Goal: Task Accomplishment & Management: Manage account settings

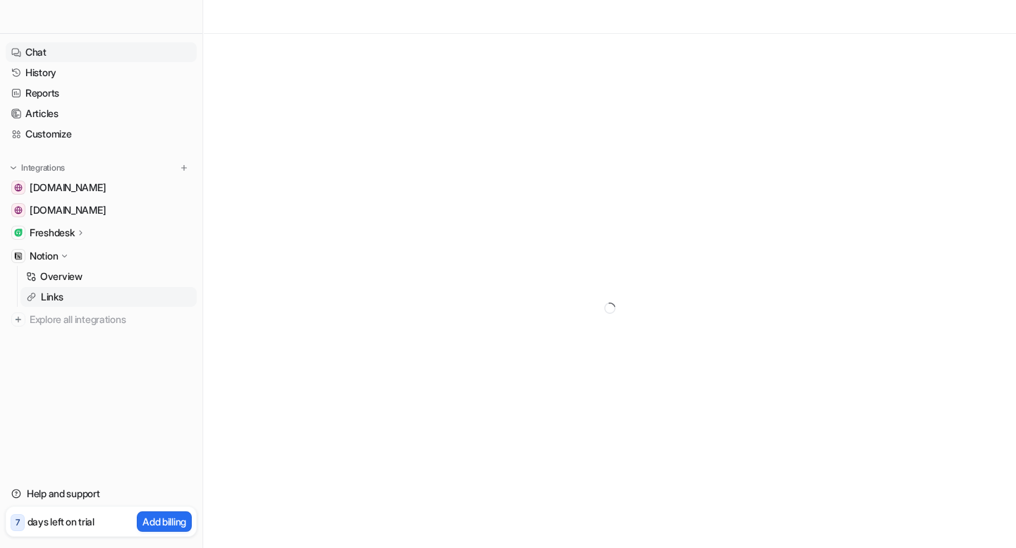
click at [52, 56] on link "Chat" at bounding box center [101, 52] width 191 height 20
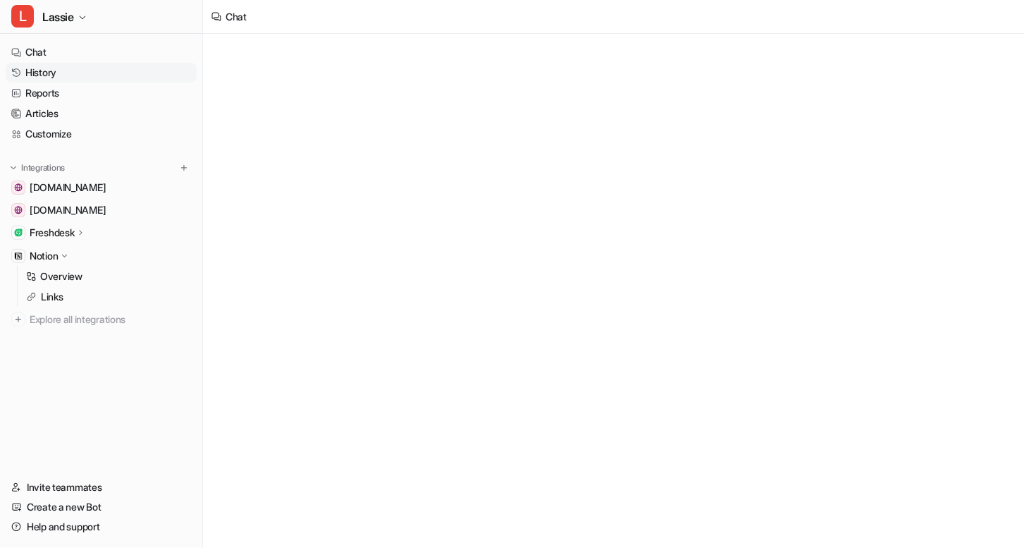
click at [47, 73] on link "History" at bounding box center [101, 73] width 191 height 20
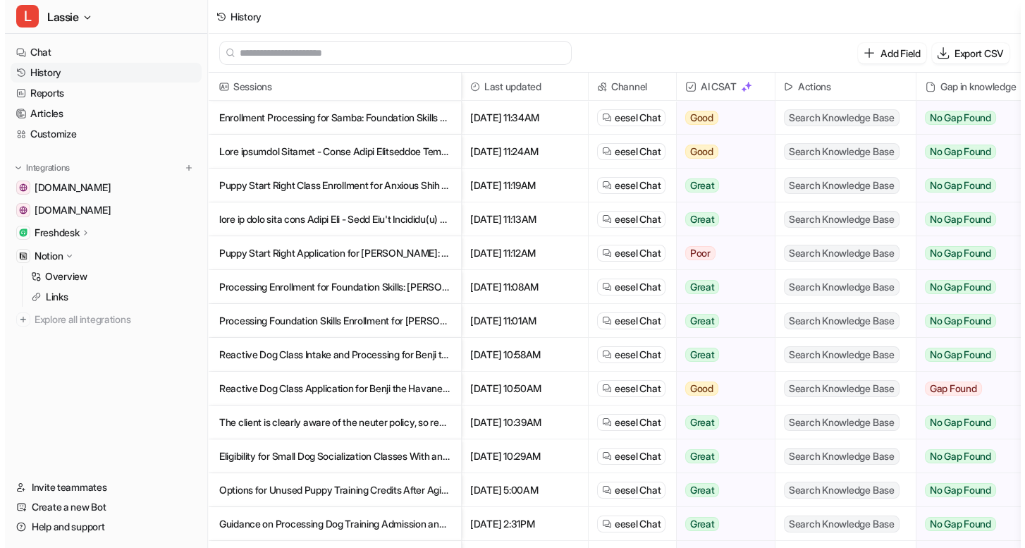
scroll to position [169, 0]
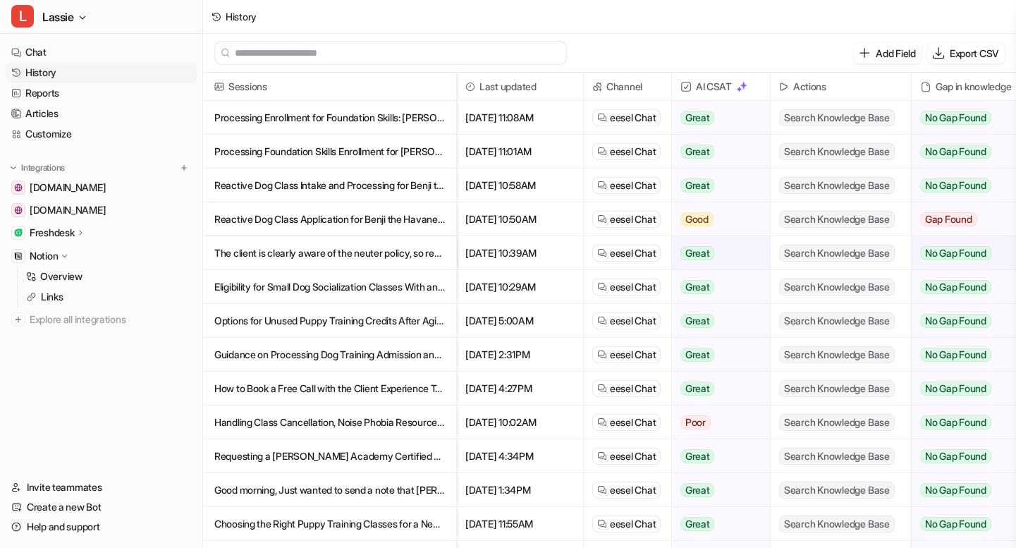
click at [417, 451] on p "Requesting a [PERSON_NAME] Academy Certified Trainer for Private Lessons" at bounding box center [329, 456] width 231 height 34
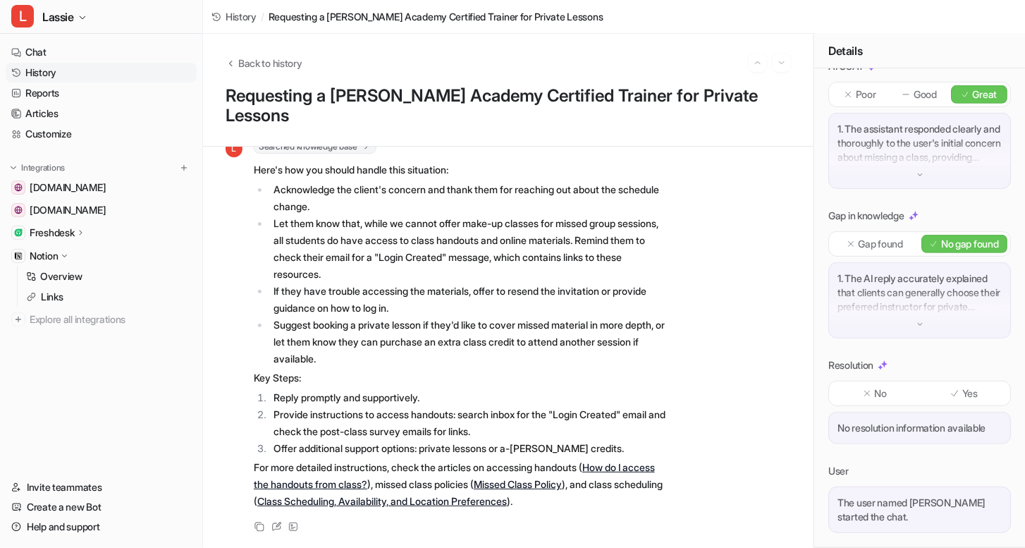
scroll to position [235, 0]
click at [247, 18] on span "History" at bounding box center [241, 16] width 31 height 15
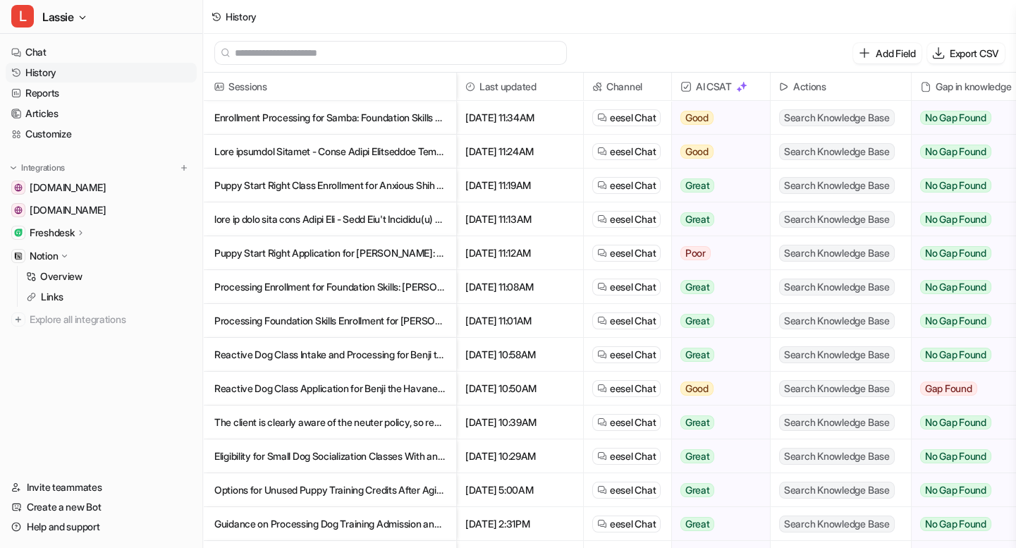
click at [363, 324] on p "Processing Foundation Skills Enrollment for Paco the Golden Retriever in Markham" at bounding box center [329, 321] width 231 height 34
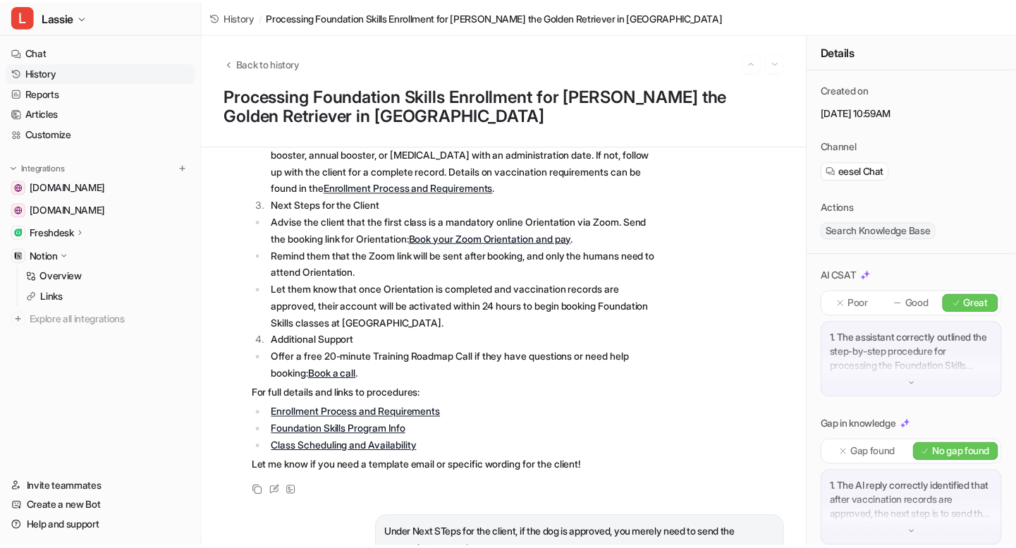
scroll to position [1525, 0]
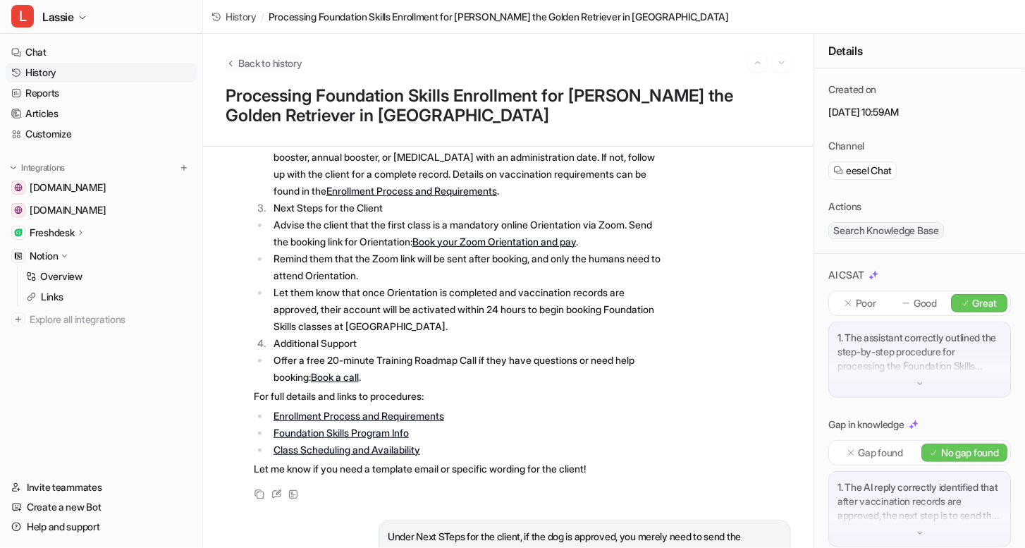
click at [263, 61] on span "Back to history" at bounding box center [270, 63] width 64 height 15
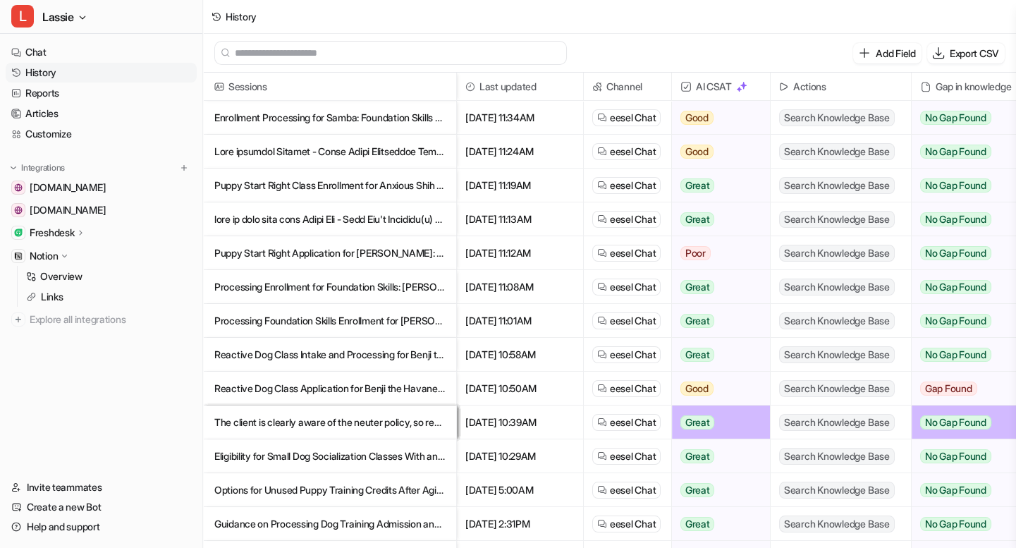
drag, startPoint x: 619, startPoint y: 48, endPoint x: 626, endPoint y: 46, distance: 7.4
click at [620, 48] on div "Add Field Export CSV" at bounding box center [609, 53] width 813 height 39
click at [346, 212] on p at bounding box center [329, 219] width 231 height 34
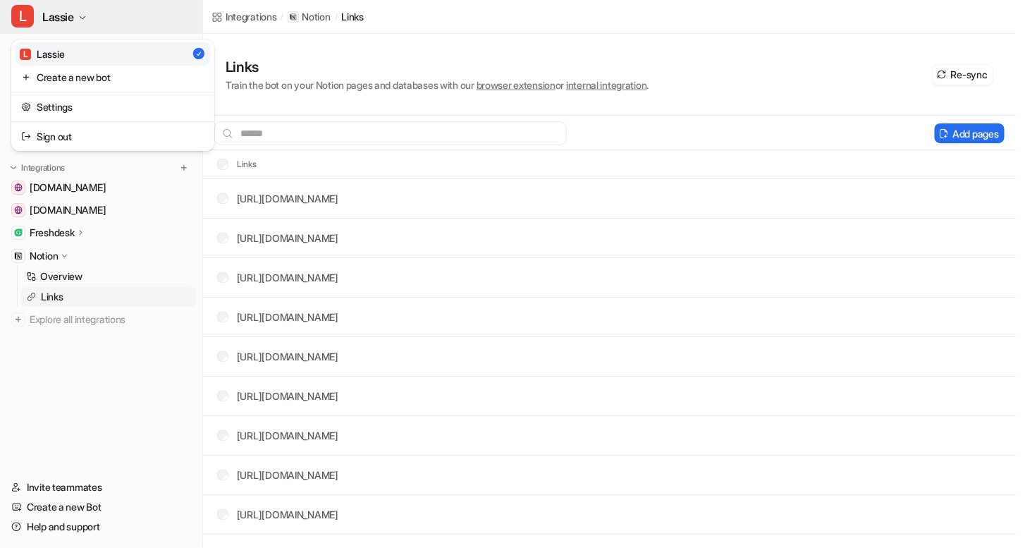
click at [81, 13] on icon "button" at bounding box center [82, 17] width 8 height 8
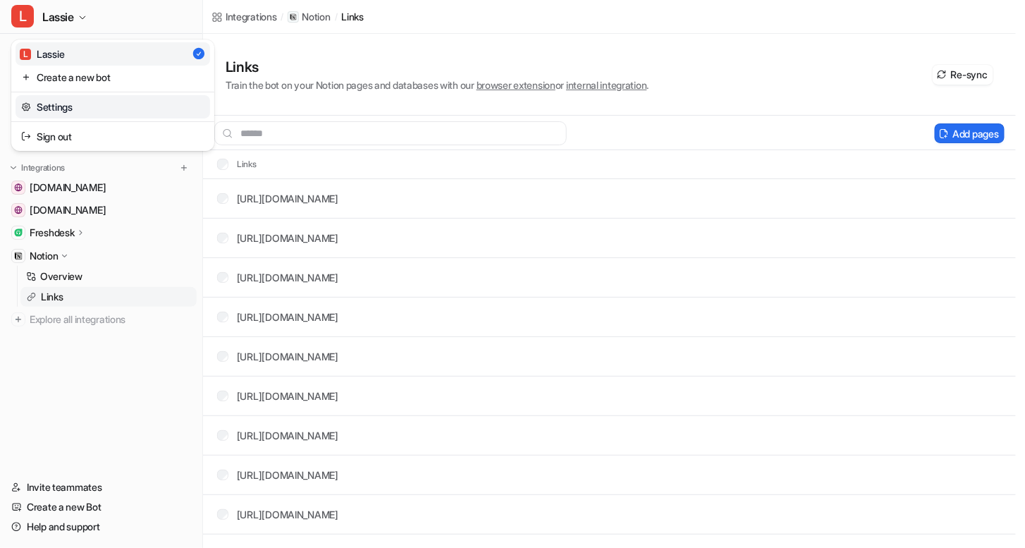
click at [74, 108] on link "Settings" at bounding box center [113, 106] width 195 height 23
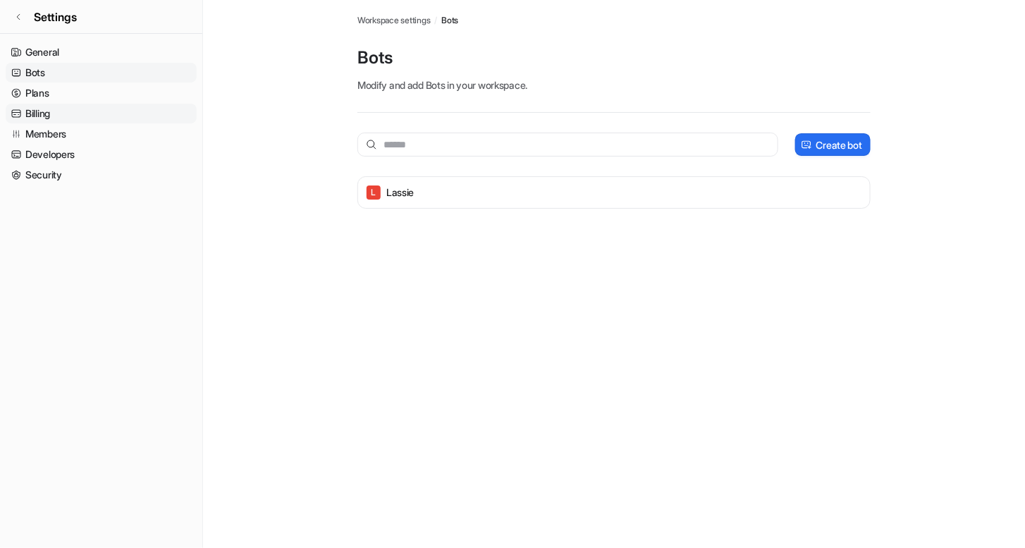
click at [39, 122] on link "Billing" at bounding box center [101, 114] width 191 height 20
